Goal: Information Seeking & Learning: Learn about a topic

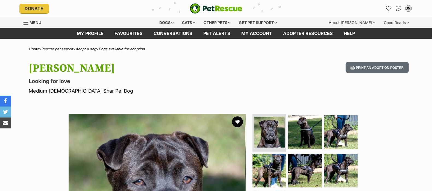
click at [97, 87] on p "Medium [DEMOGRAPHIC_DATA] Shar Pei Dog" at bounding box center [144, 90] width 231 height 7
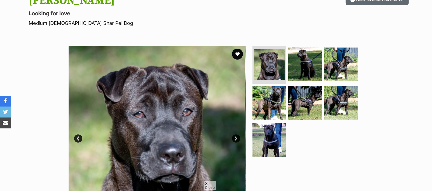
scroll to position [68, 0]
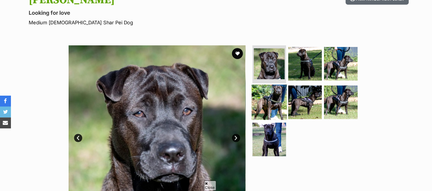
click at [271, 115] on img at bounding box center [269, 102] width 35 height 35
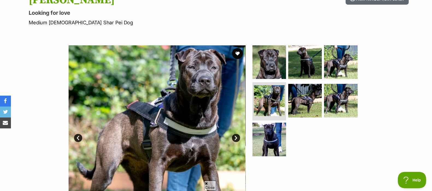
scroll to position [0, 0]
click at [239, 139] on link "Next" at bounding box center [236, 138] width 8 height 8
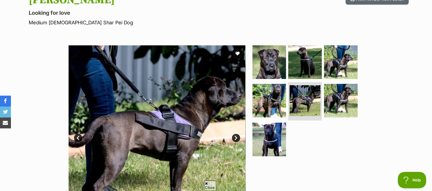
click at [236, 140] on link "Next" at bounding box center [236, 138] width 8 height 8
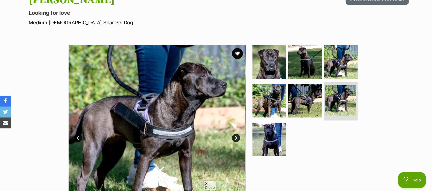
click at [240, 136] on link "Next" at bounding box center [236, 138] width 8 height 8
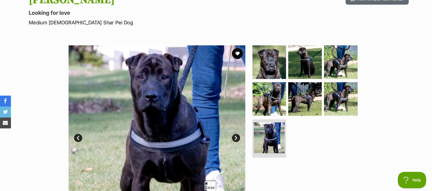
click at [236, 136] on link "Next" at bounding box center [236, 138] width 8 height 8
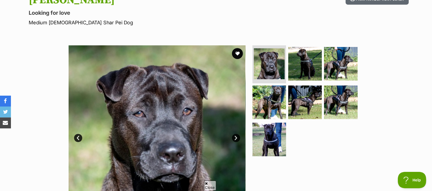
click at [235, 137] on link "Next" at bounding box center [236, 138] width 8 height 8
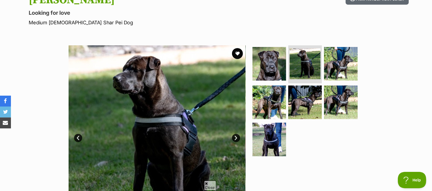
click at [234, 137] on link "Next" at bounding box center [236, 138] width 8 height 8
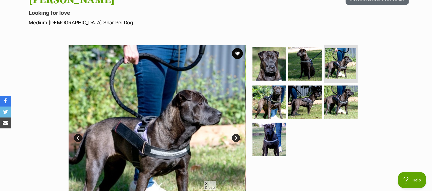
click at [26, 63] on div "Available 3 of 7 images 3 of 7 images 3 of 7 images 3 of 7 images 3 of 7 images…" at bounding box center [216, 129] width 432 height 185
